Goal: Find specific page/section: Find specific page/section

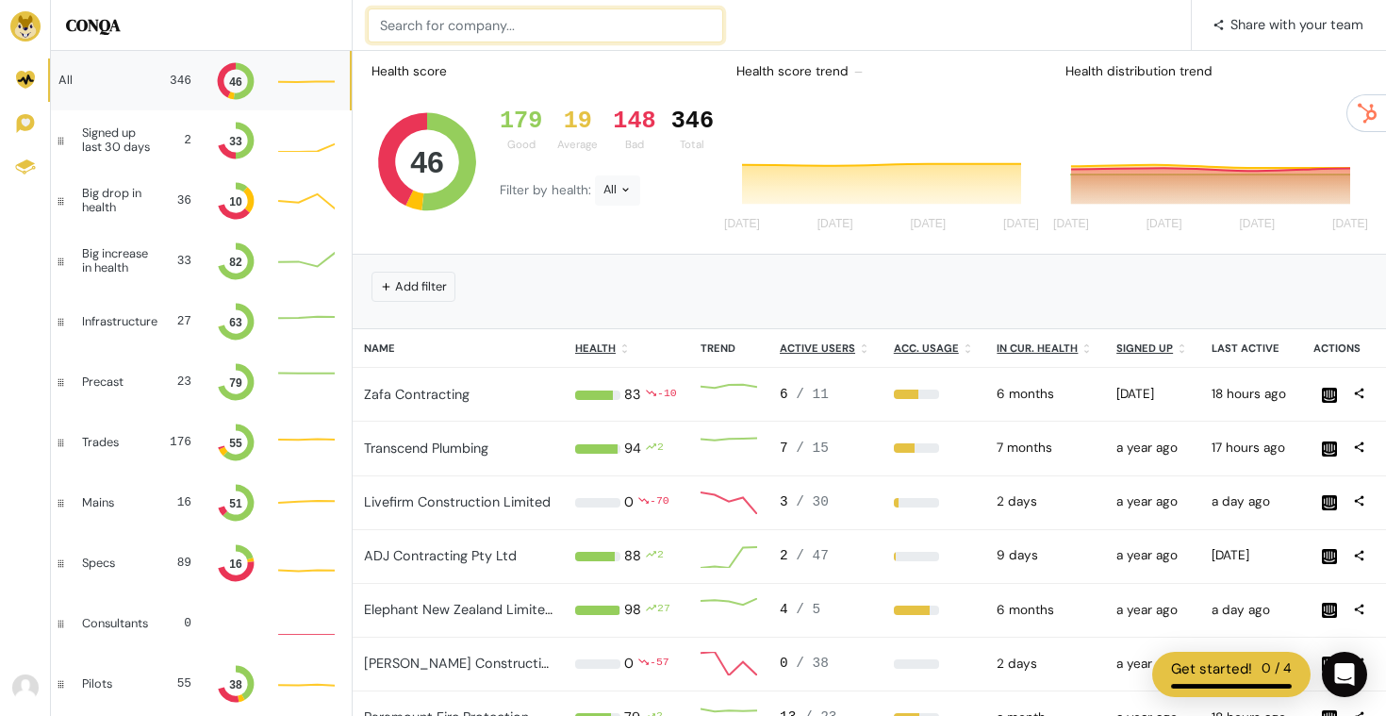
click at [469, 25] on input at bounding box center [545, 25] width 355 height 34
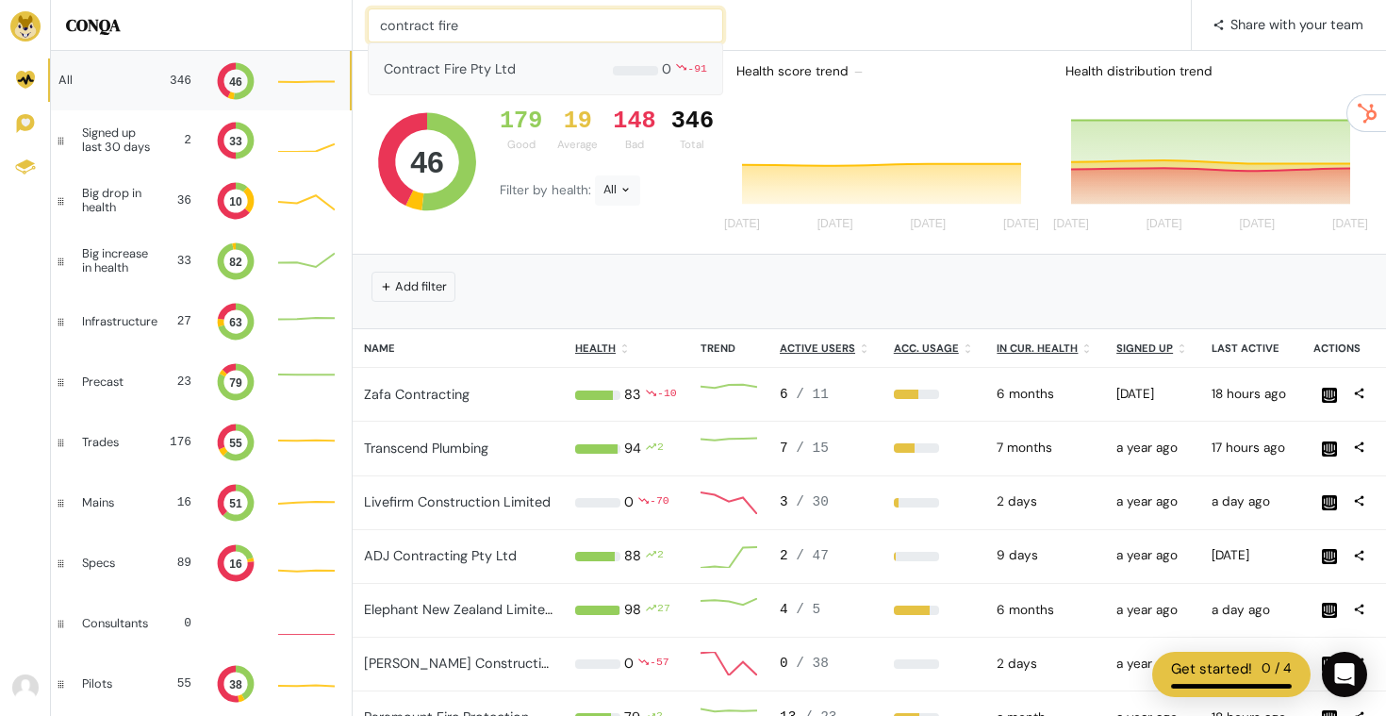
type input "contract fire"
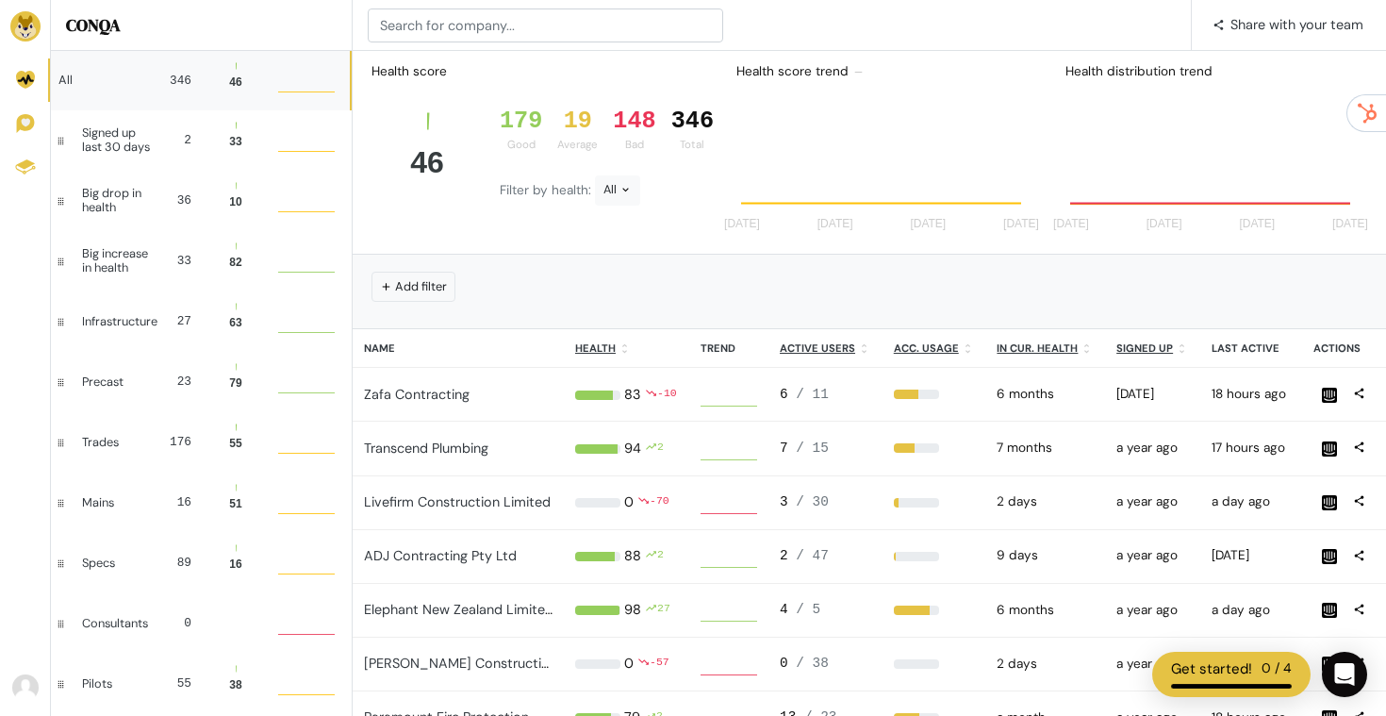
scroll to position [51, 57]
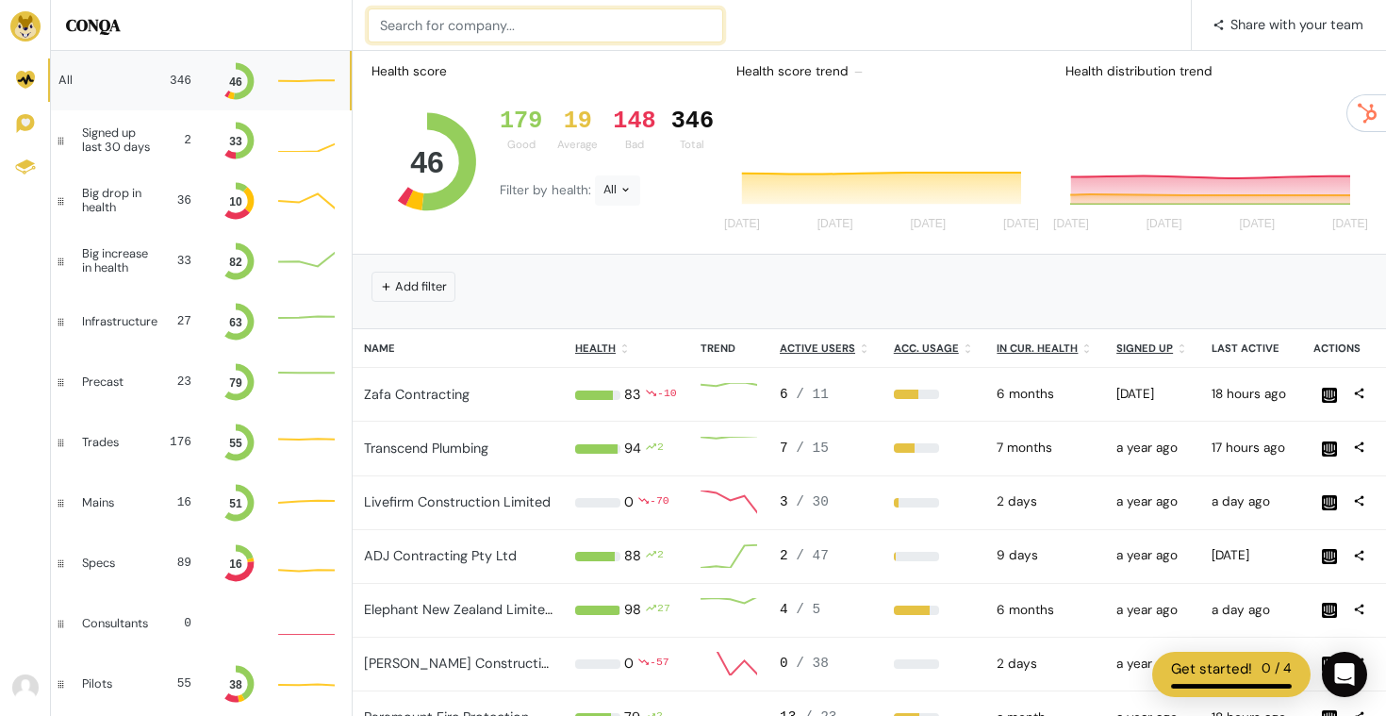
click at [577, 11] on input at bounding box center [545, 25] width 355 height 34
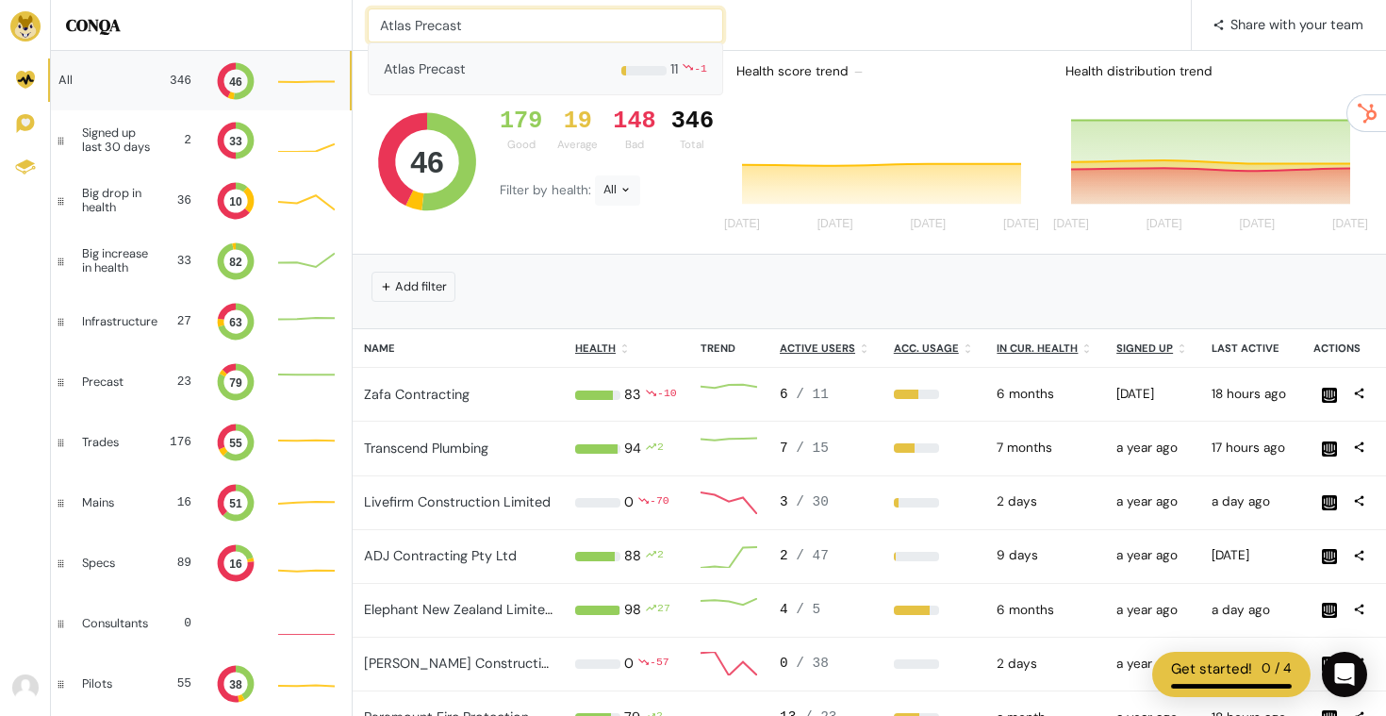
type input "Atlas Precast"
